Goal: Task Accomplishment & Management: Use online tool/utility

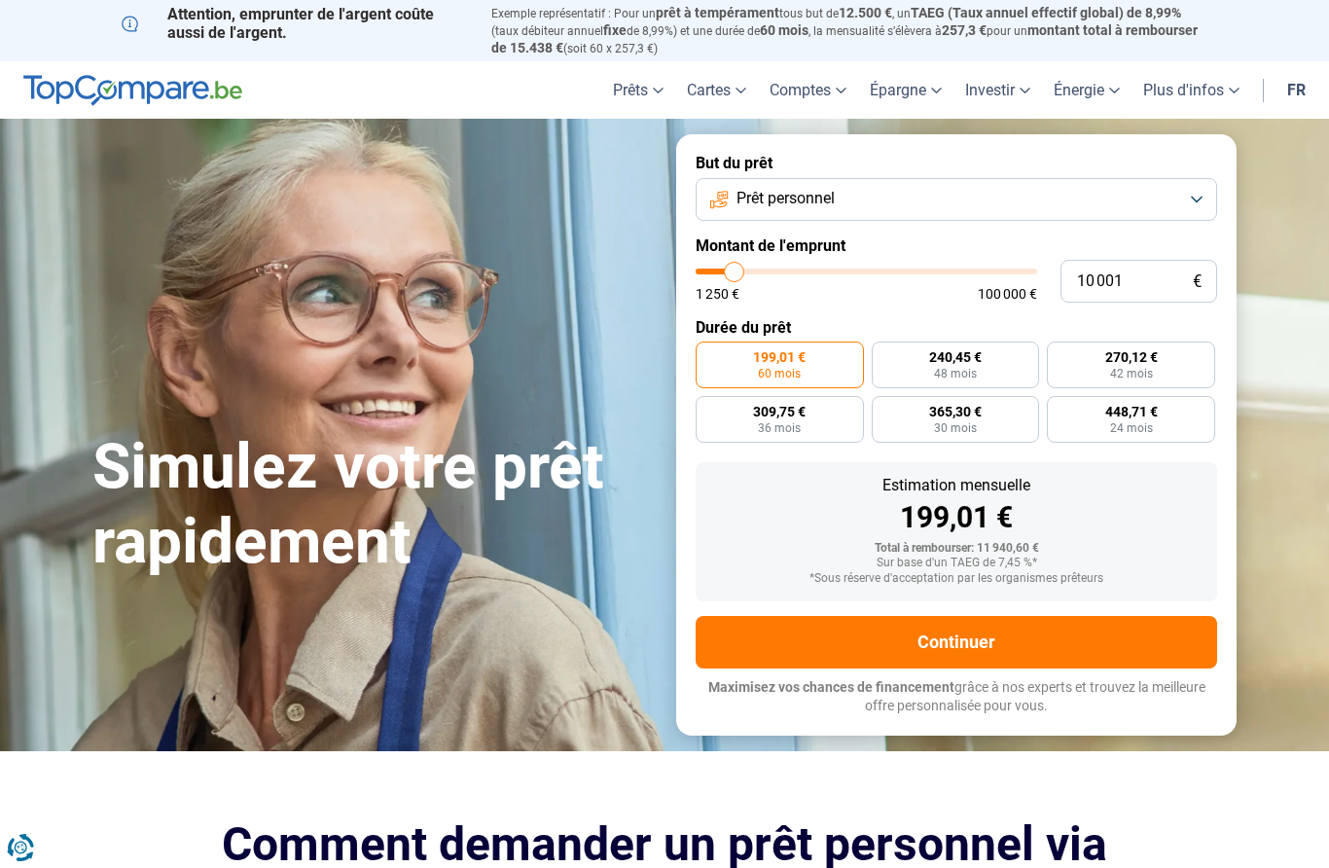
click at [948, 409] on span "365,30 €" at bounding box center [955, 412] width 53 height 14
click at [884, 409] on input "365,30 € 30 mois" at bounding box center [878, 402] width 13 height 13
radio input "true"
click at [1143, 422] on span "24 mois" at bounding box center [1131, 428] width 43 height 12
click at [1059, 409] on input "448,71 € 24 mois" at bounding box center [1053, 402] width 13 height 13
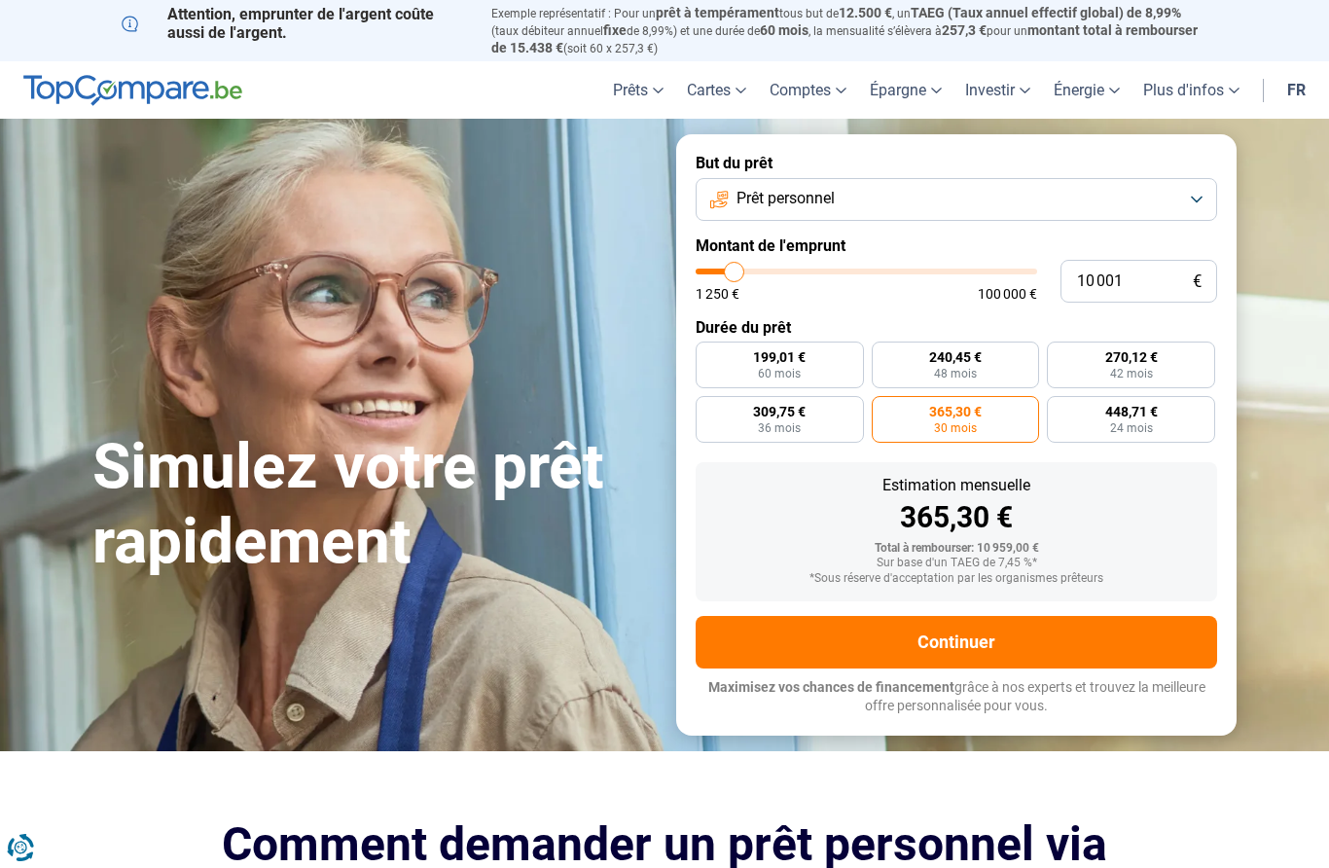
radio input "true"
click at [977, 427] on label "365,30 € 30 mois" at bounding box center [956, 419] width 168 height 47
click at [884, 409] on input "365,30 € 30 mois" at bounding box center [878, 402] width 13 height 13
radio input "true"
click at [1143, 422] on span "24 mois" at bounding box center [1131, 428] width 43 height 12
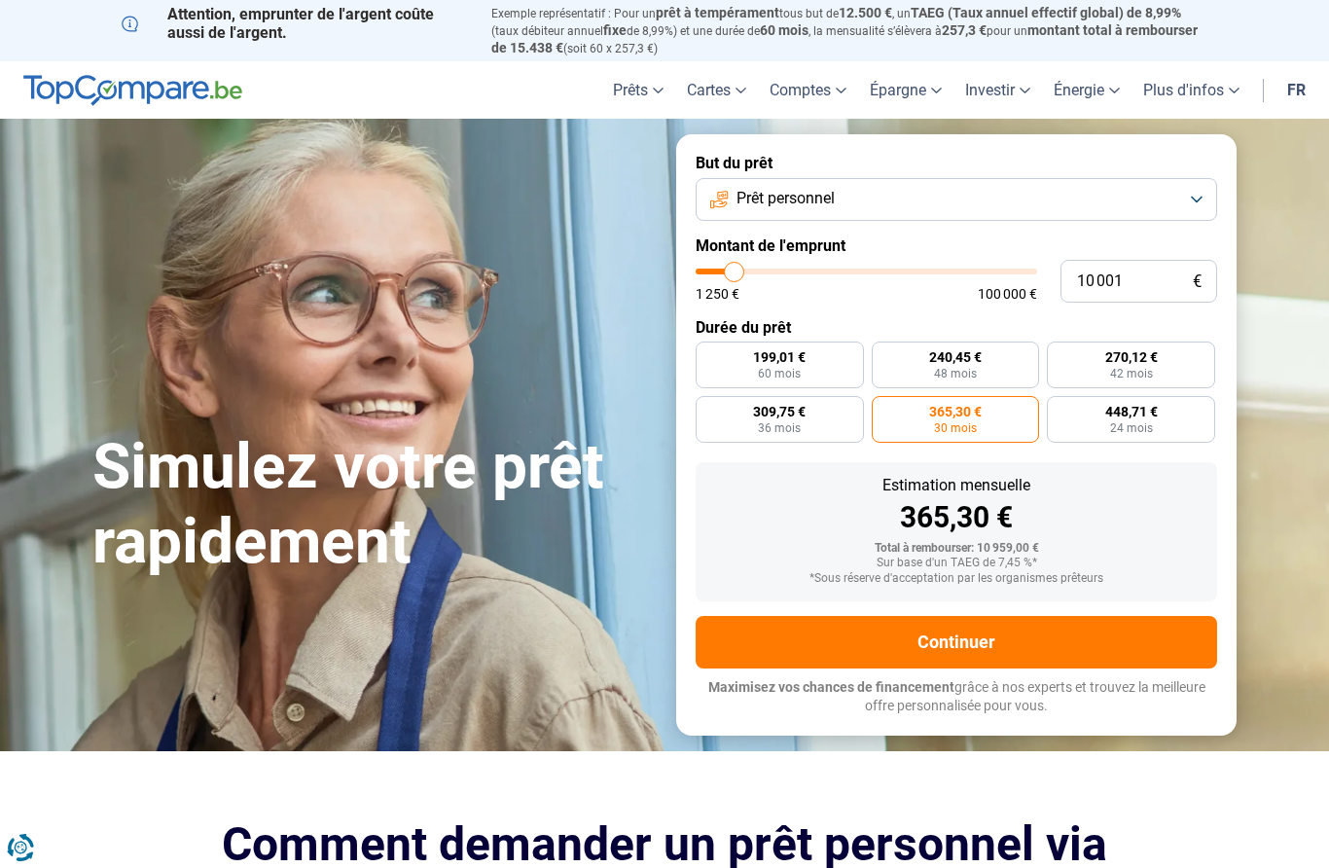
click at [1059, 409] on input "448,71 € 24 mois" at bounding box center [1053, 402] width 13 height 13
radio input "true"
click at [1197, 194] on button "Prêt personnel" at bounding box center [956, 199] width 521 height 43
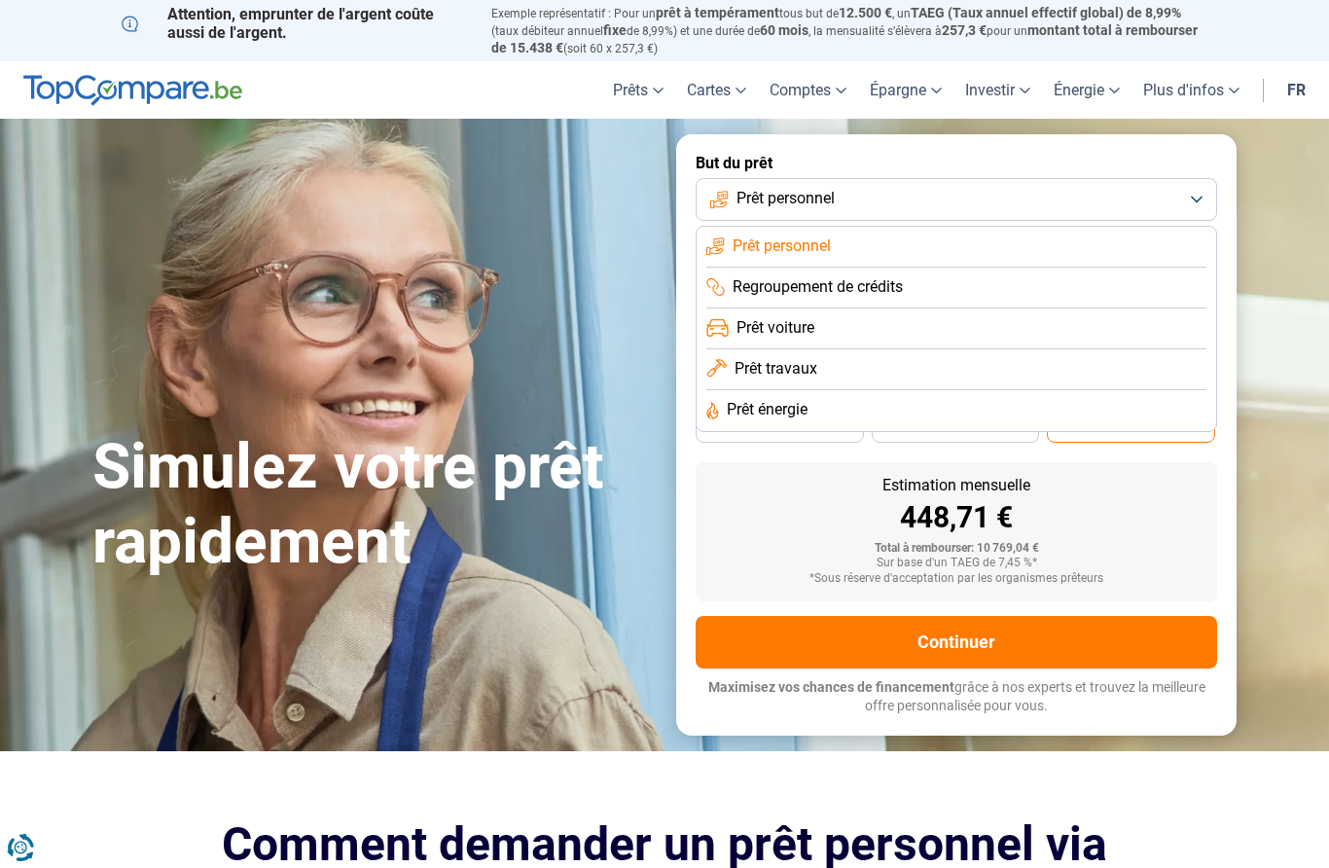
click at [784, 331] on span "Prêt voiture" at bounding box center [775, 327] width 78 height 21
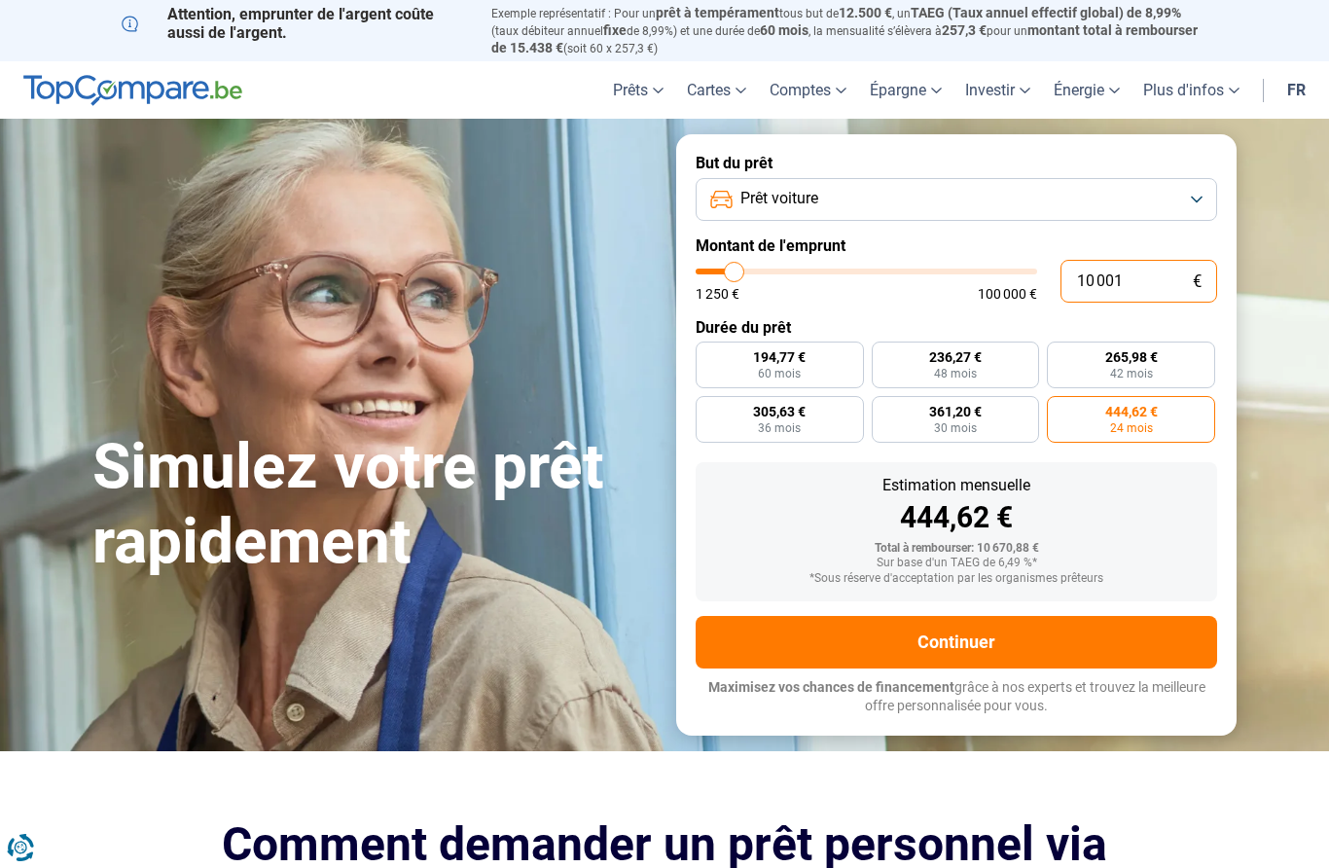
click at [1141, 279] on input "10 001" at bounding box center [1138, 281] width 157 height 43
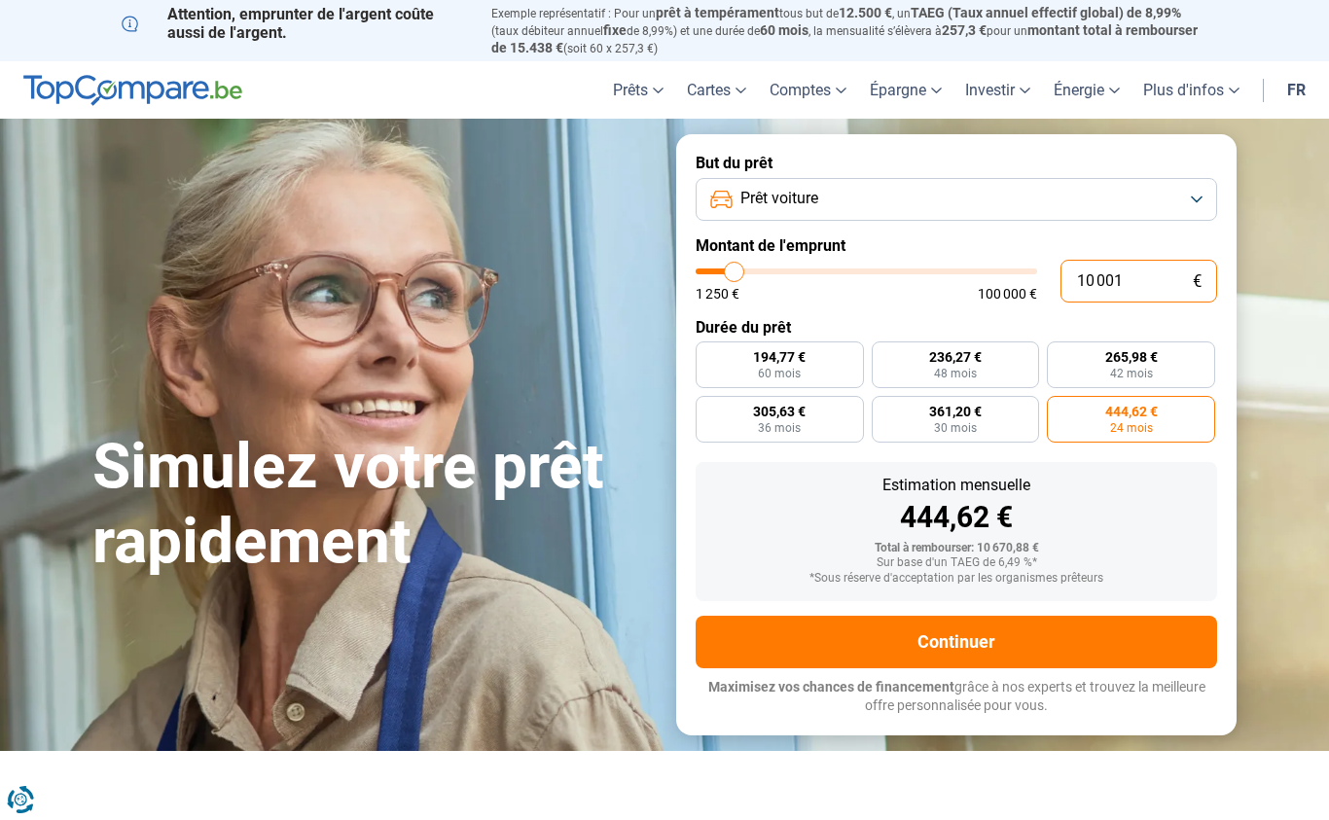
type input "1 000"
type input "1250"
type input "100"
type input "1250"
type input "10"
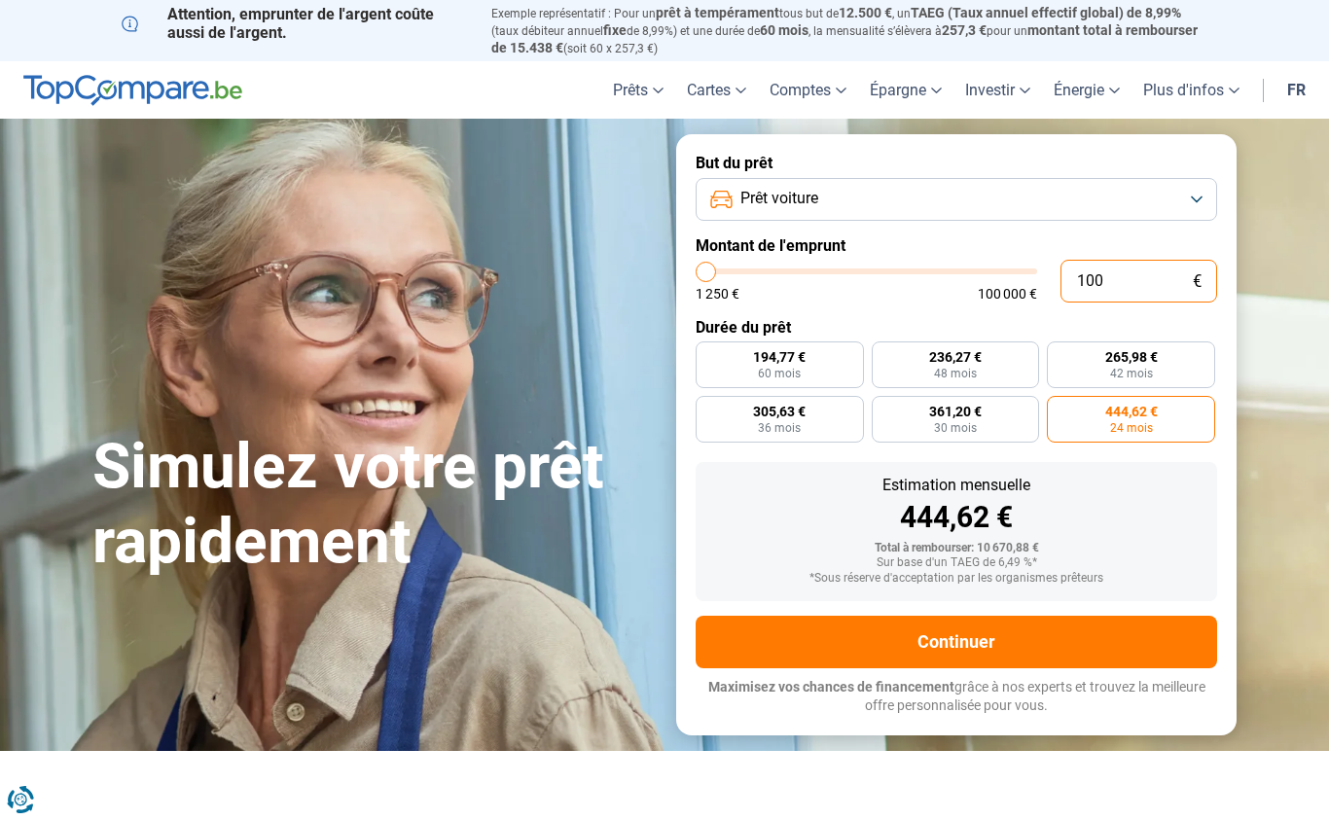
type input "1250"
type input "1"
type input "1250"
type input "1 250"
type input "1250"
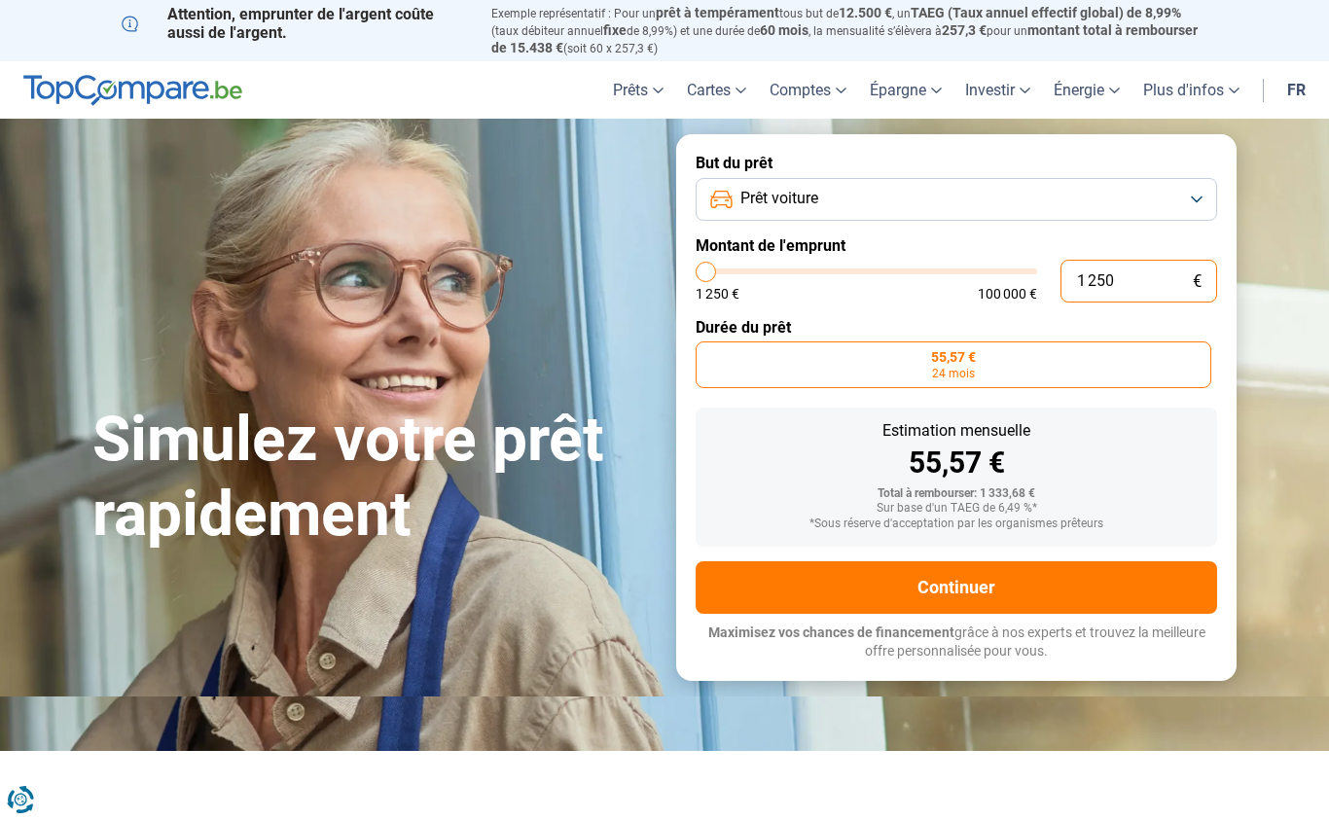
type input "12 502"
type input "12500"
type input "125 020"
type input "100000"
type input "12 502"
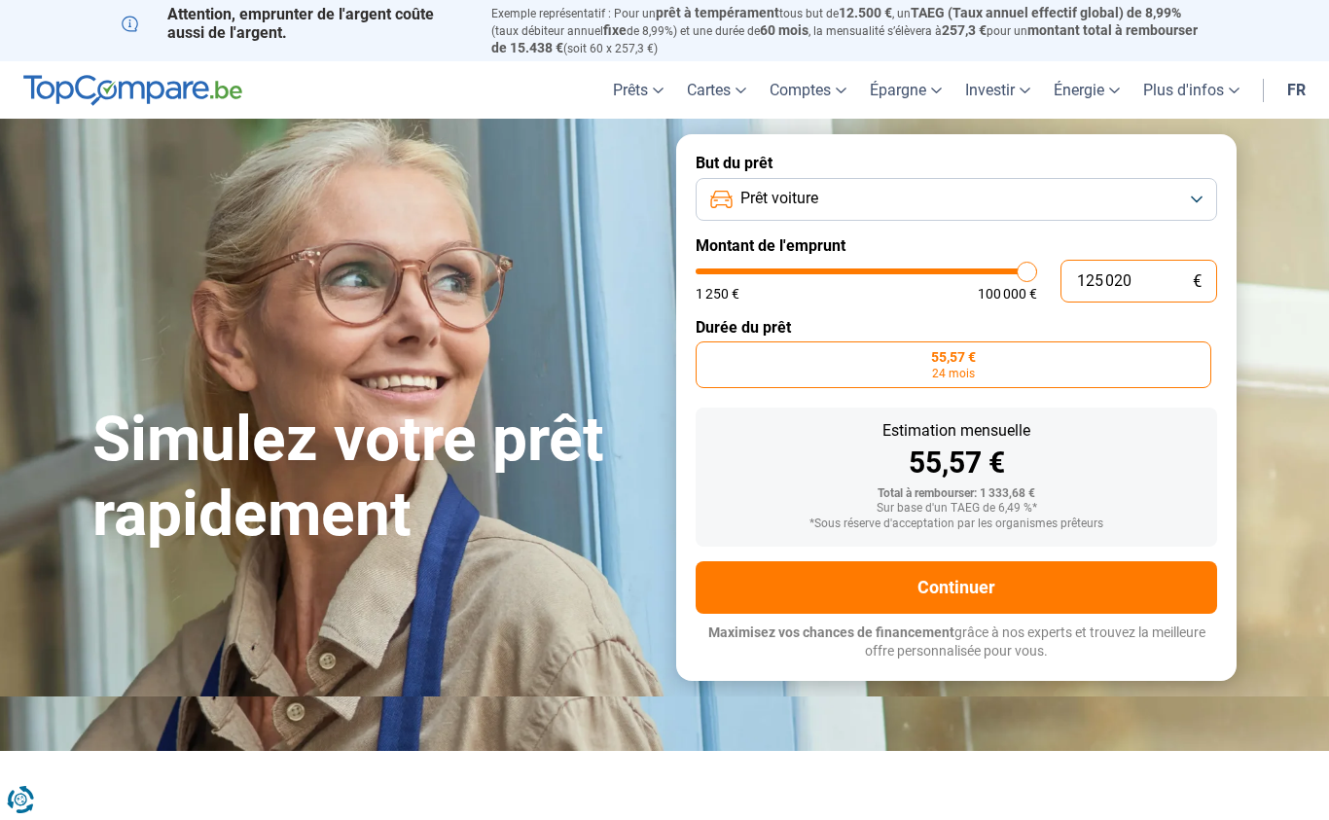
type input "12500"
type input "1 250"
type input "1250"
type input "125"
type input "1250"
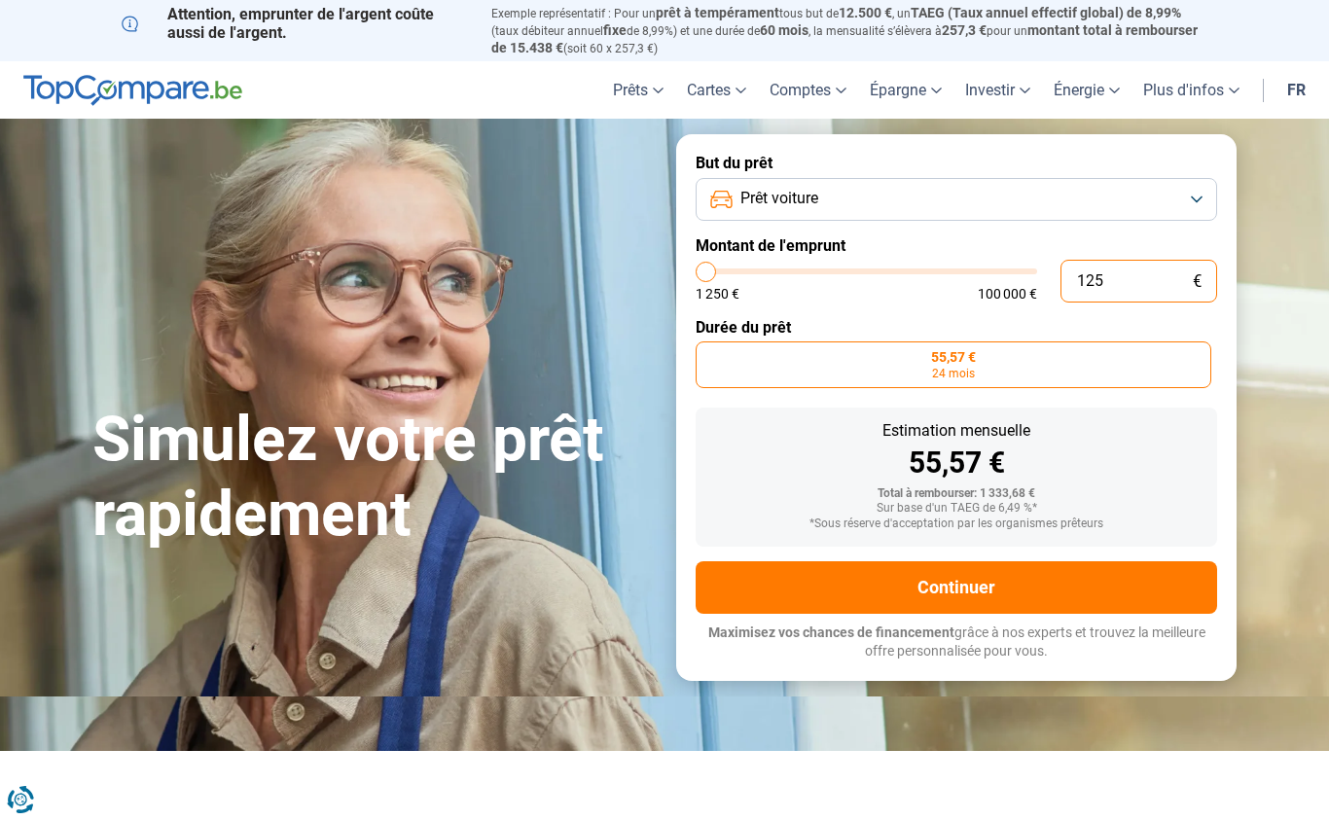
type input "12"
type input "1250"
type input "120"
type input "1250"
type input "1 200"
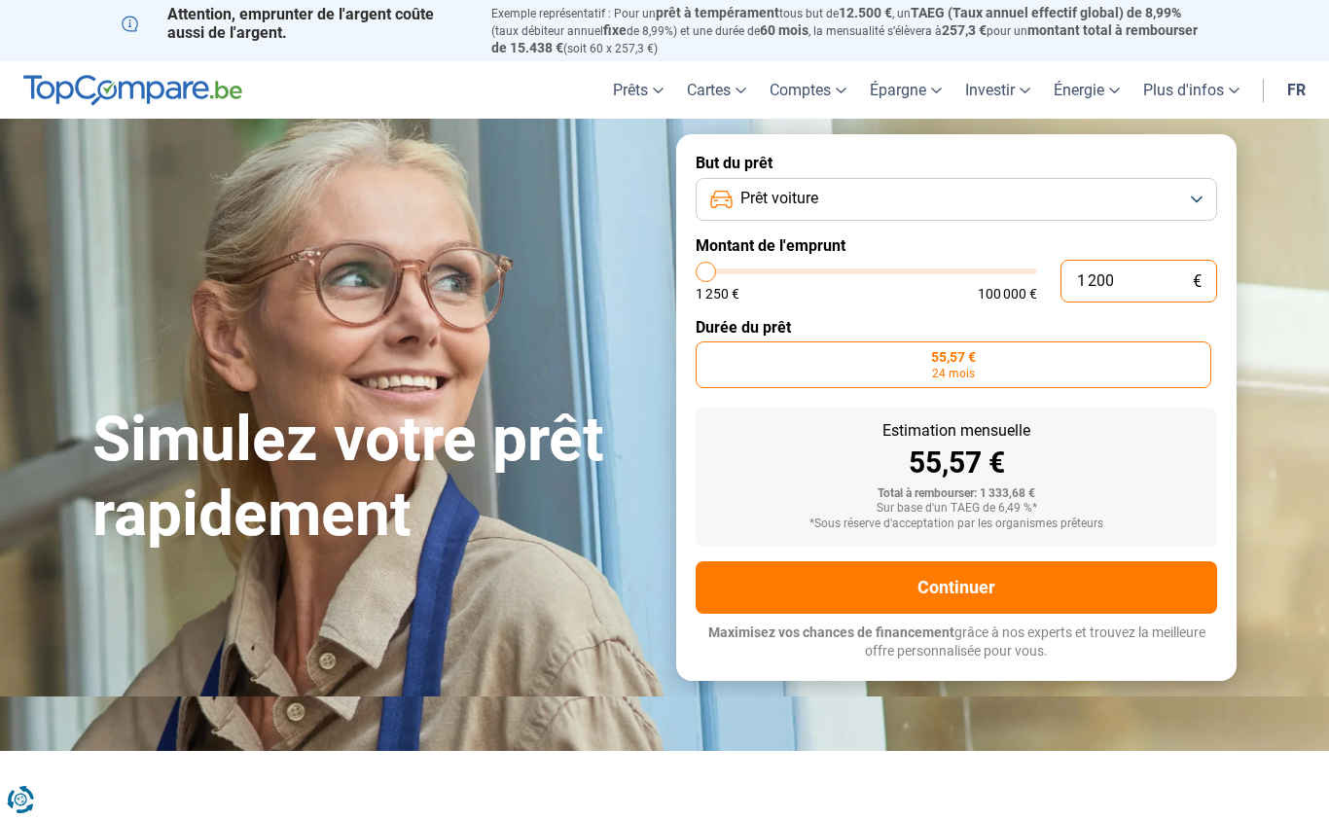
type input "1250"
type input "12 000"
type input "12000"
click at [1136, 471] on div "Estimation mensuelle 55,57 € Total à rembourser: 1 333,68 € Sur base d'un TAEG …" at bounding box center [956, 477] width 521 height 139
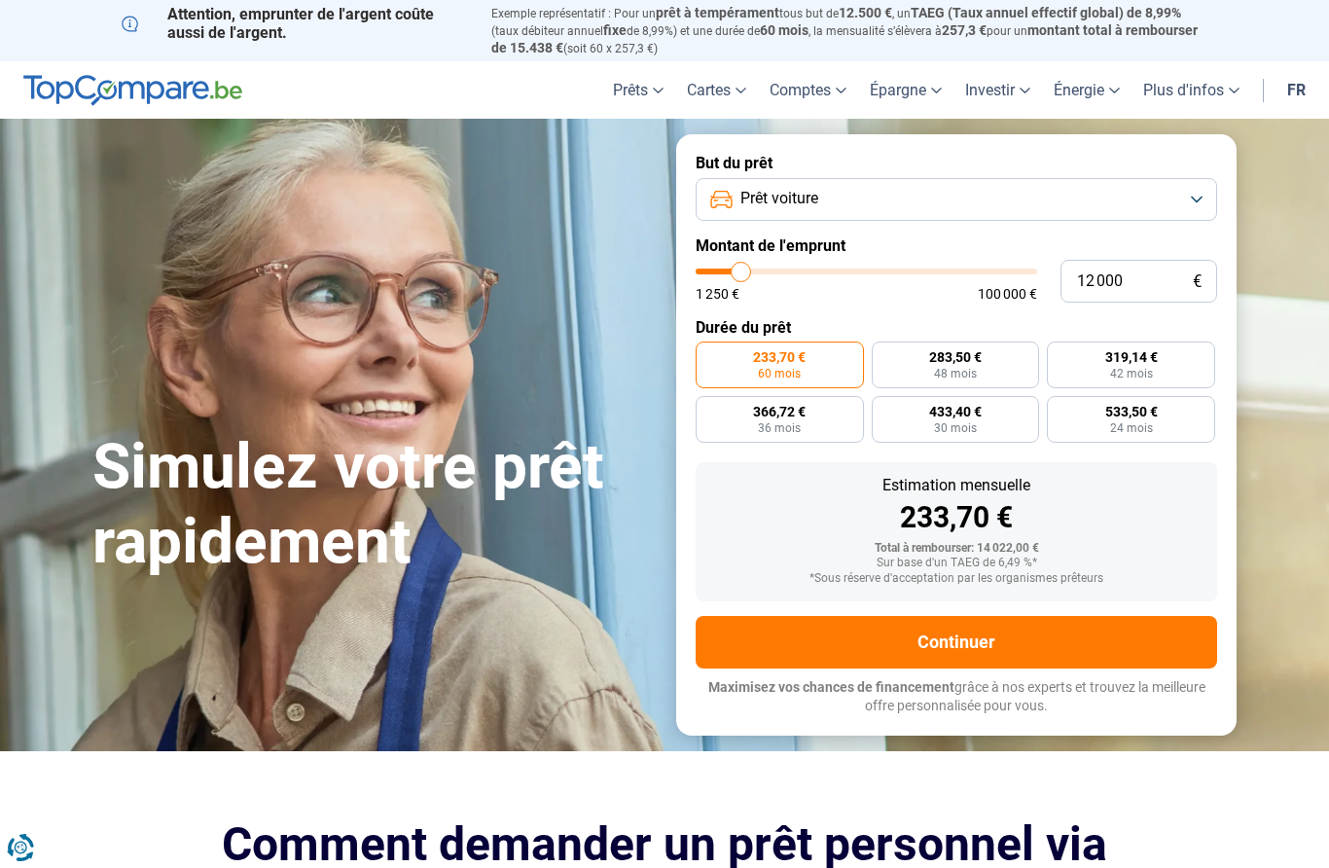
click at [1157, 406] on span "533,50 €" at bounding box center [1131, 412] width 53 height 14
click at [1059, 406] on input "533,50 € 24 mois" at bounding box center [1053, 402] width 13 height 13
radio input "true"
